Goal: Transaction & Acquisition: Purchase product/service

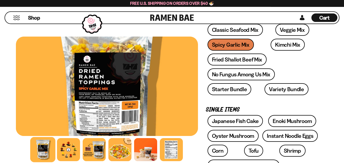
scroll to position [108, 0]
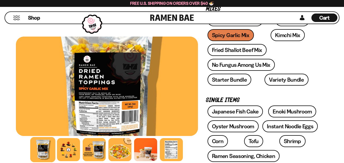
click at [41, 147] on div at bounding box center [42, 149] width 25 height 25
click at [72, 148] on div at bounding box center [68, 149] width 25 height 25
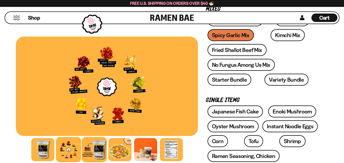
click at [91, 147] on div at bounding box center [94, 149] width 25 height 25
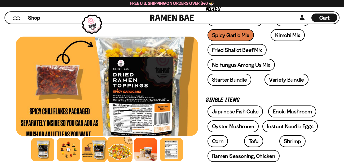
click at [118, 152] on div at bounding box center [119, 149] width 25 height 25
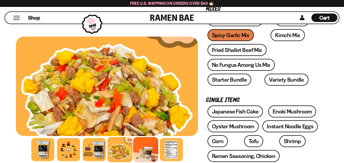
click at [143, 151] on div at bounding box center [145, 149] width 25 height 25
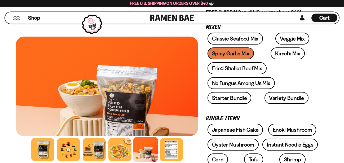
scroll to position [81, 0]
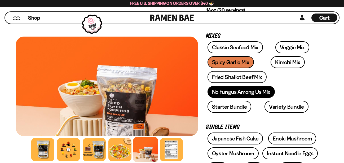
click at [236, 92] on link "No Fungus Among Us Mix" at bounding box center [240, 92] width 67 height 12
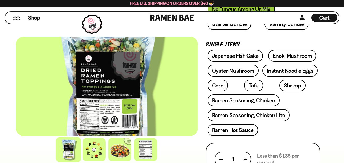
scroll to position [162, 0]
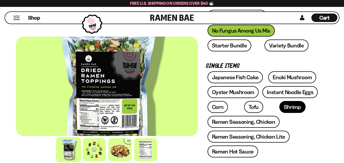
click at [279, 107] on link "Shrimp" at bounding box center [292, 107] width 26 height 12
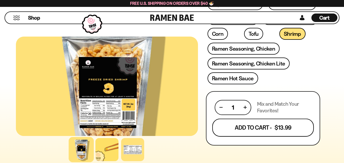
scroll to position [135, 0]
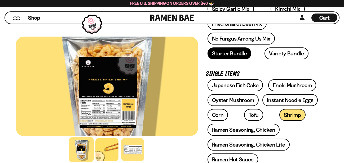
click at [238, 56] on link "Starter Bundle" at bounding box center [229, 53] width 44 height 12
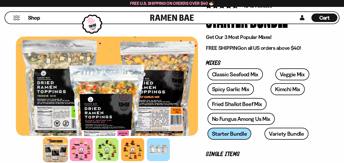
scroll to position [81, 0]
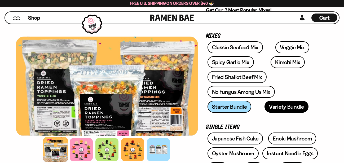
click at [265, 107] on link "Variety Bundle" at bounding box center [286, 107] width 44 height 12
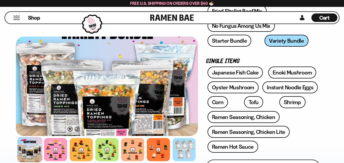
scroll to position [135, 0]
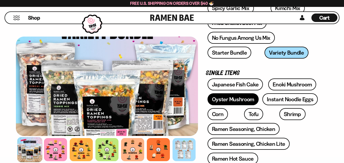
click at [238, 101] on link "Oyster Mushroom" at bounding box center [232, 99] width 51 height 12
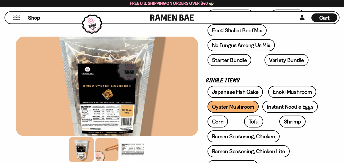
scroll to position [135, 0]
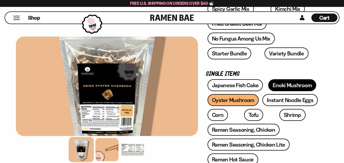
click at [283, 85] on link "Enoki Mushroom" at bounding box center [292, 85] width 48 height 12
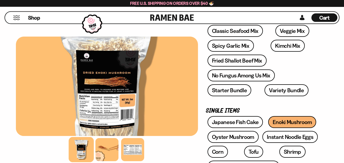
scroll to position [108, 0]
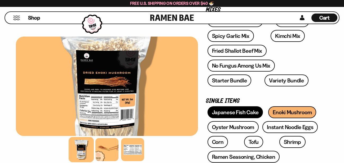
click at [223, 112] on link "Japanese Fish Cake" at bounding box center [235, 112] width 56 height 12
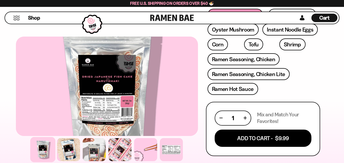
scroll to position [216, 0]
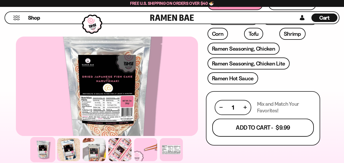
click at [251, 123] on button "Add To Cart - $9.99" at bounding box center [262, 127] width 101 height 18
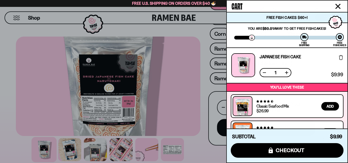
click at [338, 4] on icon "Close cart" at bounding box center [338, 6] width 5 height 5
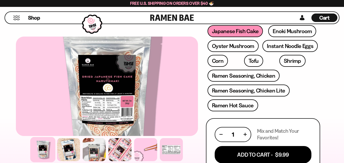
scroll to position [162, 0]
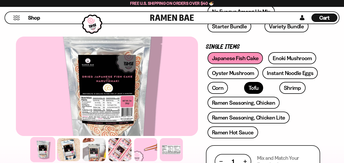
click at [244, 89] on link "Tofu" at bounding box center [253, 88] width 19 height 12
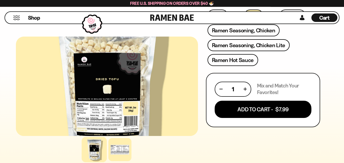
scroll to position [243, 0]
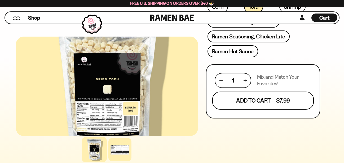
click at [251, 103] on button "Add To Cart - $7.99" at bounding box center [262, 100] width 101 height 18
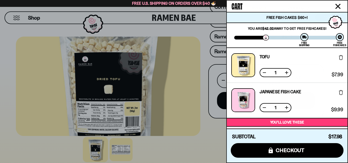
click at [341, 5] on icon "Close cart" at bounding box center [338, 6] width 5 height 5
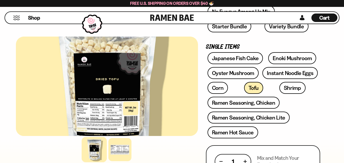
scroll to position [135, 0]
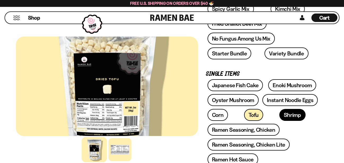
click at [279, 115] on link "Shrimp" at bounding box center [292, 115] width 26 height 12
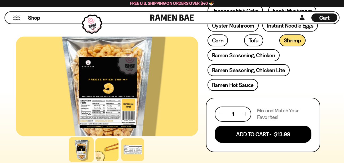
scroll to position [216, 0]
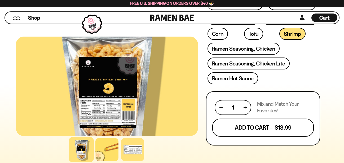
click at [257, 124] on button "Add To Cart - $13.99" at bounding box center [262, 127] width 101 height 18
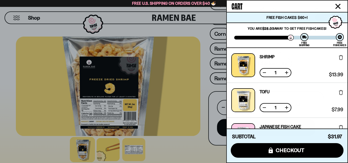
click at [338, 5] on icon "Close cart" at bounding box center [338, 6] width 5 height 5
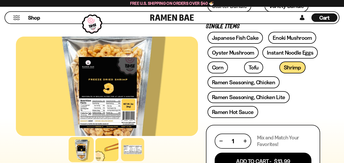
scroll to position [162, 0]
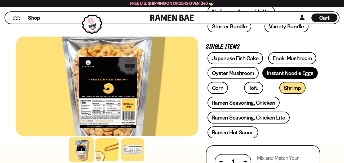
click at [285, 74] on link "Instant Noodle Eggs" at bounding box center [289, 73] width 55 height 12
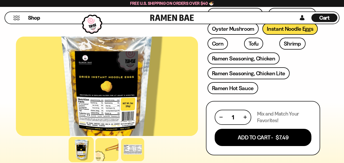
scroll to position [216, 0]
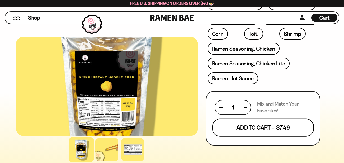
click at [240, 125] on button "Add To Cart - $7.49" at bounding box center [262, 127] width 101 height 18
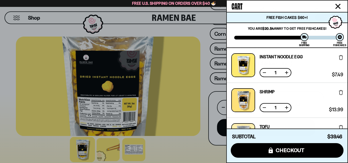
click at [340, 6] on icon "Close cart" at bounding box center [338, 6] width 5 height 5
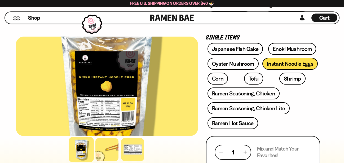
scroll to position [162, 0]
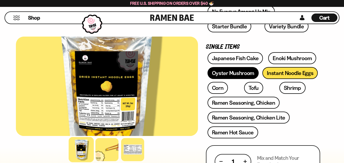
click at [235, 71] on link "Oyster Mushroom" at bounding box center [232, 73] width 51 height 12
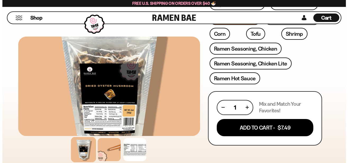
scroll to position [243, 0]
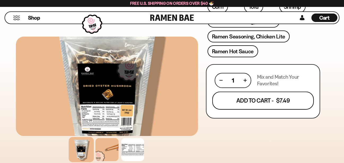
click at [270, 99] on button "Add To Cart - $7.49" at bounding box center [262, 100] width 101 height 18
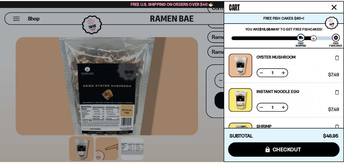
scroll to position [64, 0]
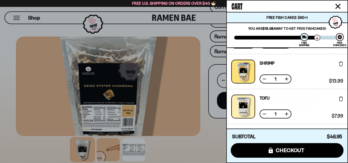
click at [337, 7] on icon "Close cart" at bounding box center [338, 6] width 5 height 5
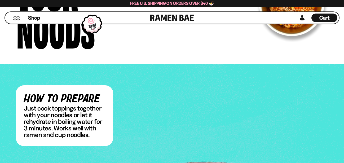
scroll to position [865, 0]
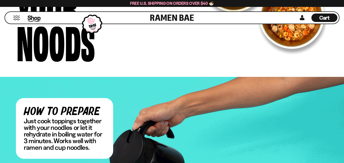
click at [35, 16] on span "Shop" at bounding box center [34, 18] width 13 height 8
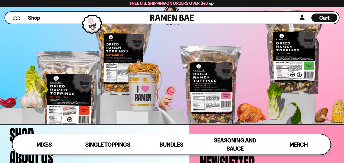
scroll to position [1490, 0]
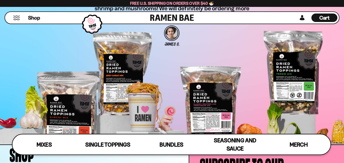
click at [17, 19] on button "Mobile Menu Trigger" at bounding box center [16, 18] width 7 height 5
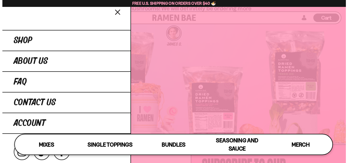
scroll to position [1505, 0]
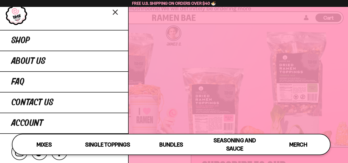
click at [116, 11] on icon "Close menu" at bounding box center [115, 12] width 4 height 5
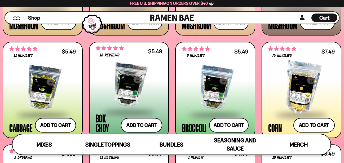
scroll to position [761, 0]
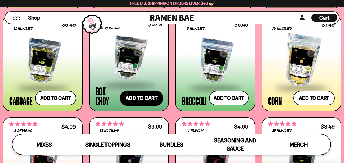
click at [136, 100] on button "Add to cart Add ― Regular price $5.49 Regular price Sale price $5.49 Unit price…" at bounding box center [141, 97] width 43 height 15
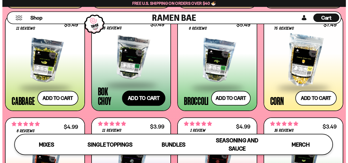
scroll to position [767, 0]
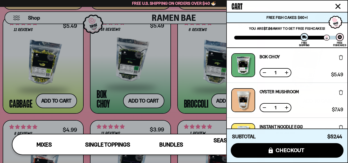
click at [337, 6] on icon "Close cart" at bounding box center [338, 6] width 5 height 5
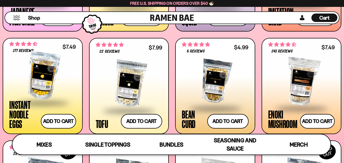
scroll to position [544, 0]
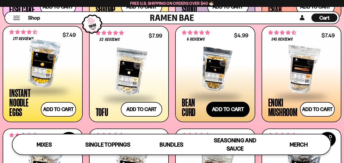
click at [223, 107] on button "Add to cart Add ― Regular price $4.99 Regular price Sale price $4.99 Unit price…" at bounding box center [227, 109] width 43 height 15
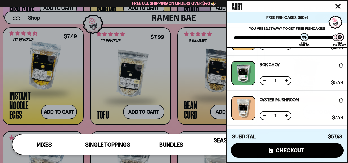
scroll to position [154, 0]
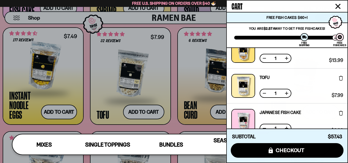
click at [337, 7] on icon "Close cart" at bounding box center [338, 6] width 5 height 5
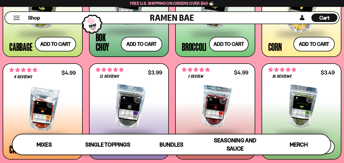
scroll to position [0, 0]
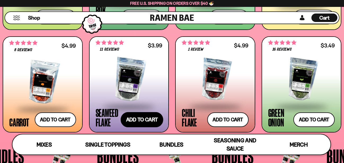
click at [144, 118] on button "Add to cart Add ― Regular price $3.99 Regular price Sale price $3.99 Unit price…" at bounding box center [142, 119] width 43 height 15
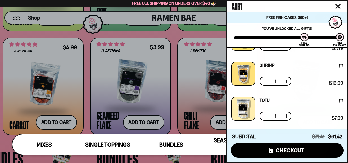
click at [339, 3] on button "Close cart" at bounding box center [338, 6] width 8 height 8
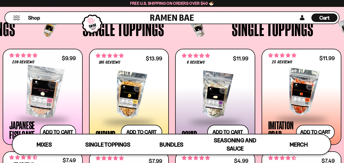
scroll to position [409, 0]
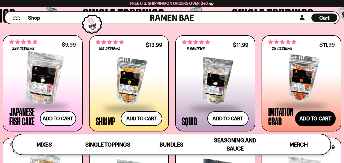
click at [319, 117] on button "Add to cart Add ― Regular price $11.99 Regular price Sale price $11.99 Unit pri…" at bounding box center [315, 118] width 41 height 15
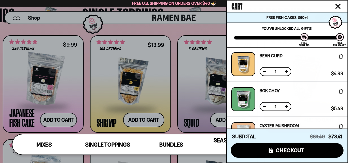
scroll to position [0, 0]
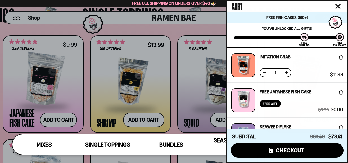
click at [338, 6] on icon "Close cart" at bounding box center [338, 6] width 5 height 5
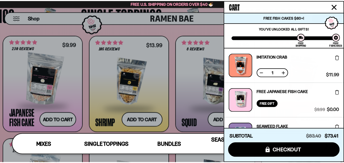
scroll to position [432, 0]
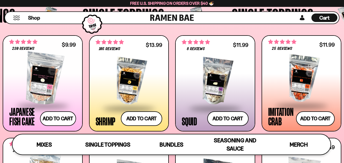
click at [327, 18] on span "Cart" at bounding box center [324, 18] width 10 height 6
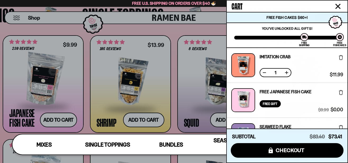
scroll to position [318, 0]
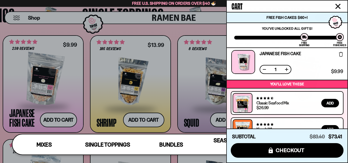
click at [265, 69] on button at bounding box center [264, 69] width 5 height 5
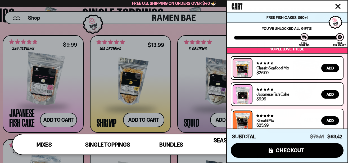
scroll to position [325, 0]
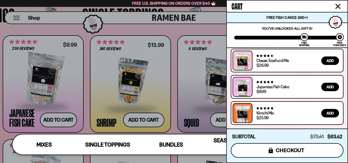
click at [289, 148] on span "checkout" at bounding box center [290, 150] width 29 height 6
